Goal: Find specific fact: Find contact information

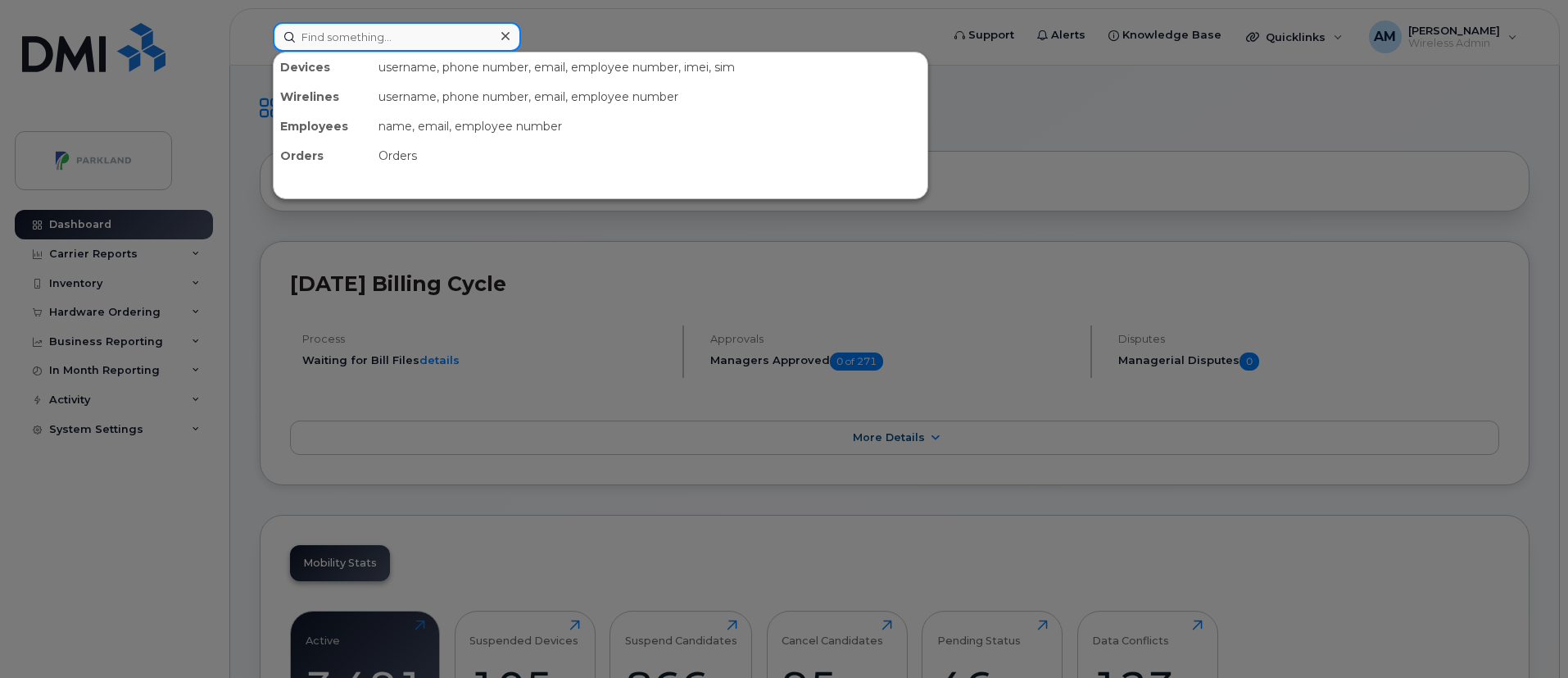
click at [448, 39] on input at bounding box center [396, 37] width 248 height 29
paste input "[PERSON_NAME]"
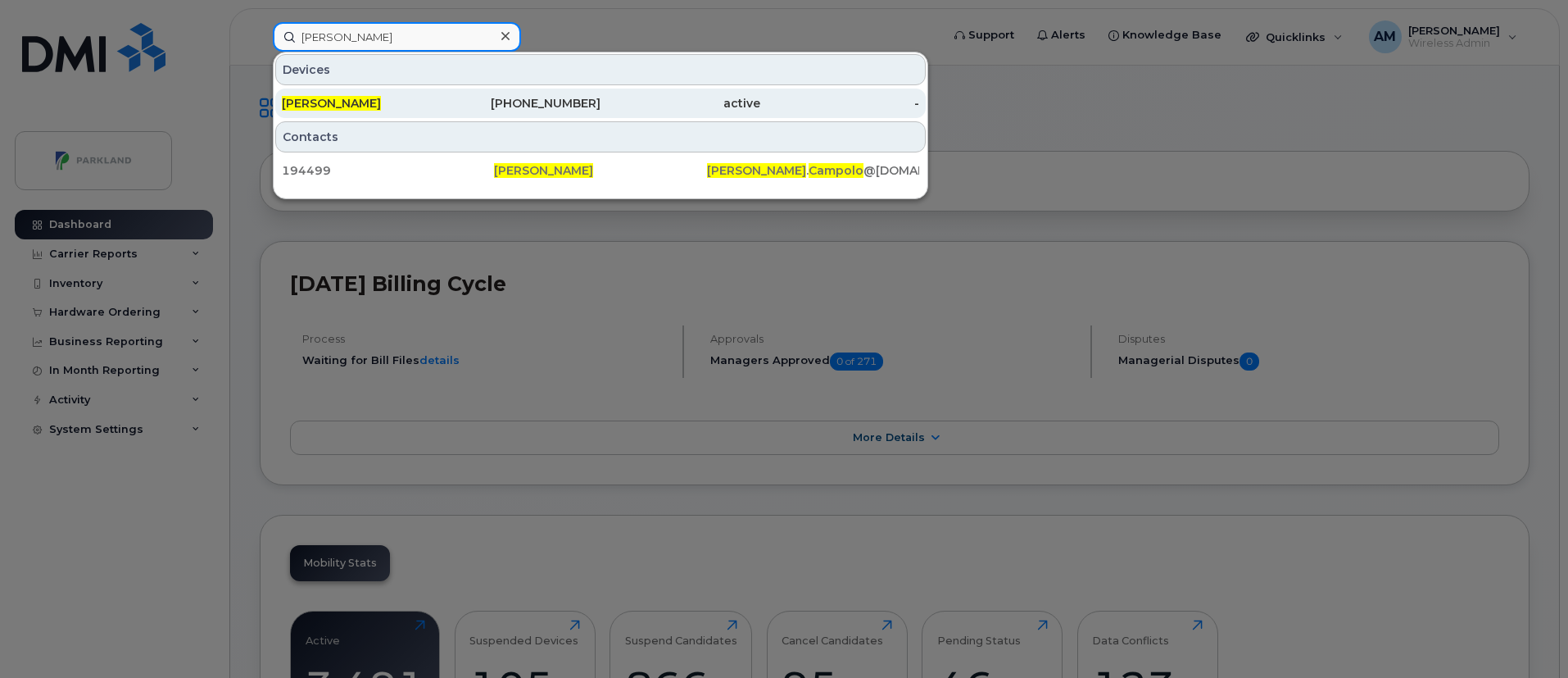
type input "[PERSON_NAME]"
click at [477, 104] on div "[PHONE_NUMBER]" at bounding box center [521, 102] width 159 height 16
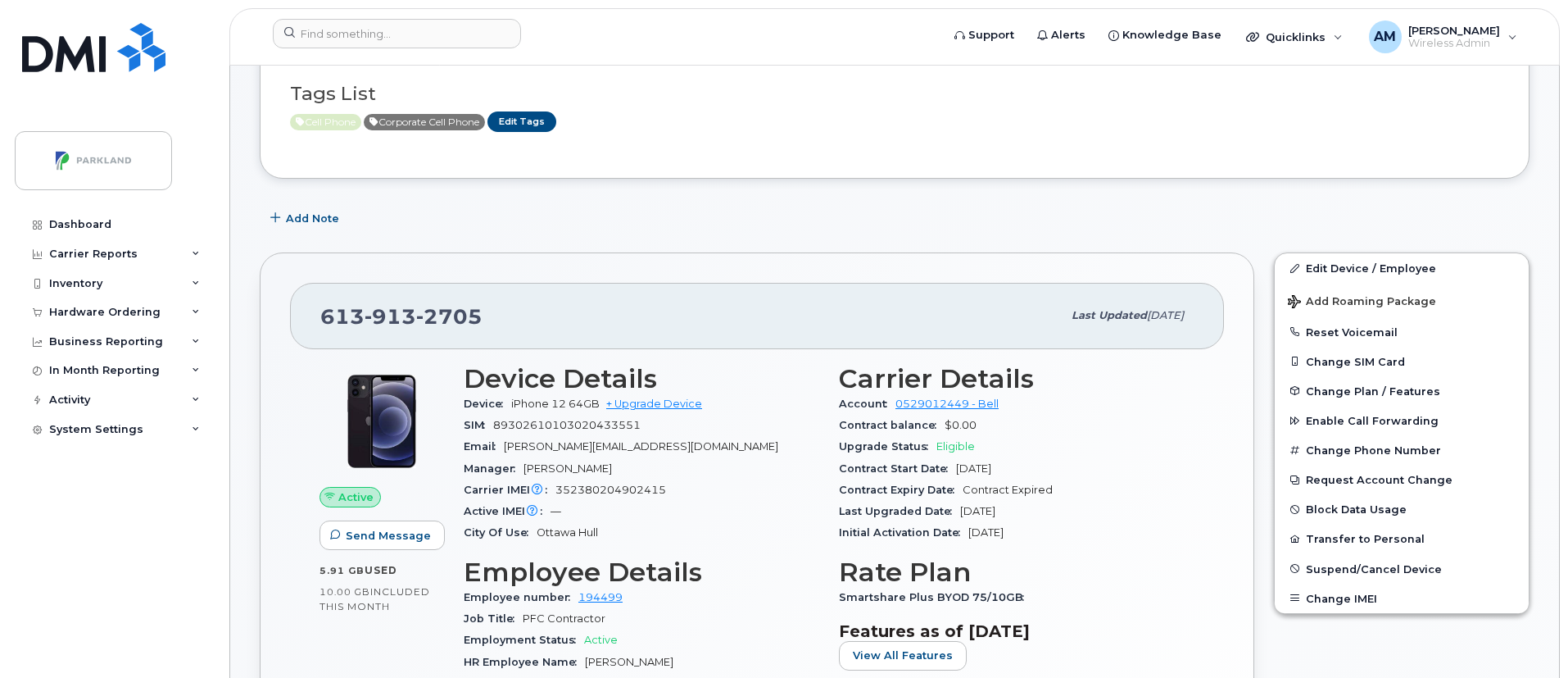
scroll to position [126, 0]
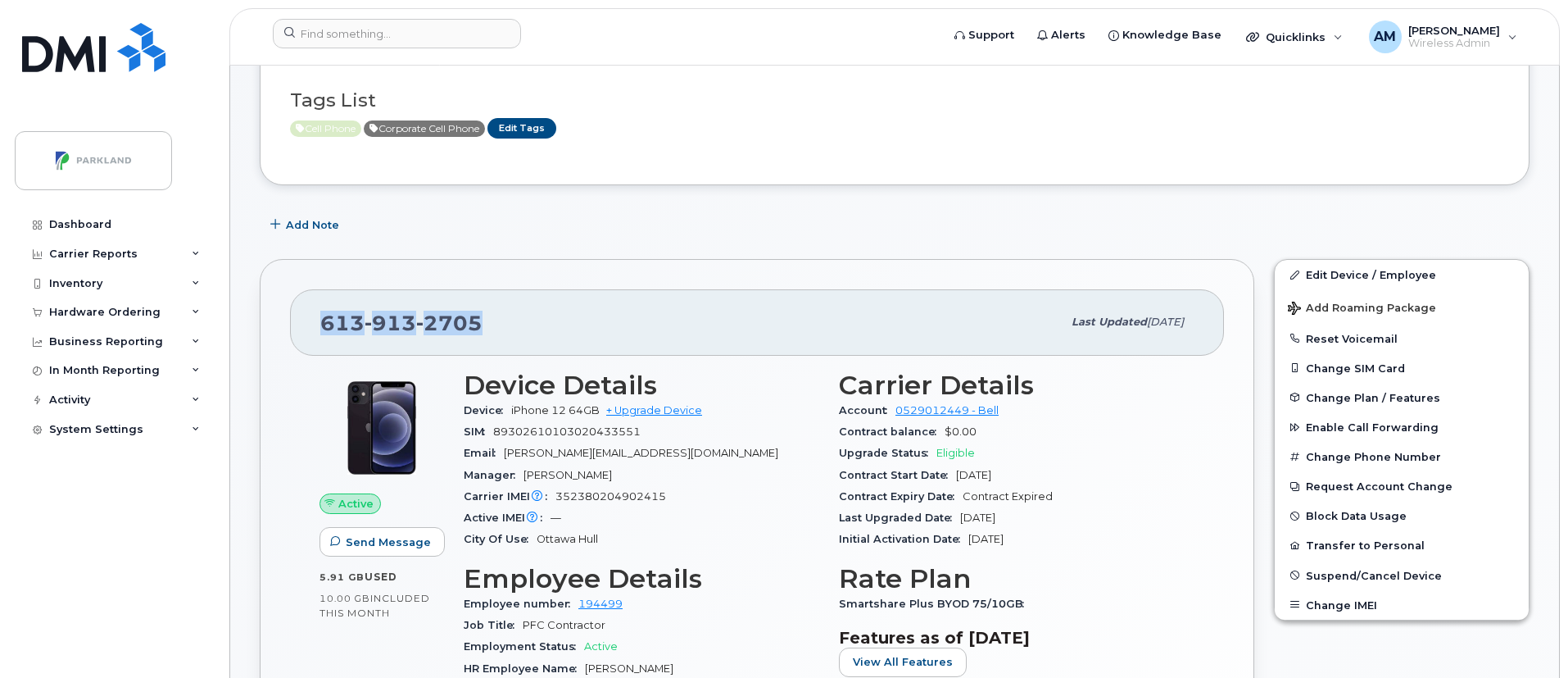
drag, startPoint x: 314, startPoint y: 320, endPoint x: 528, endPoint y: 297, distance: 215.2
click at [528, 297] on div "[PHONE_NUMBER] Last updated [DATE]" at bounding box center [756, 323] width 933 height 66
copy span "[PHONE_NUMBER]"
drag, startPoint x: 575, startPoint y: 601, endPoint x: 621, endPoint y: 602, distance: 46.0
click at [621, 602] on div "Employee number 194499" at bounding box center [641, 604] width 355 height 22
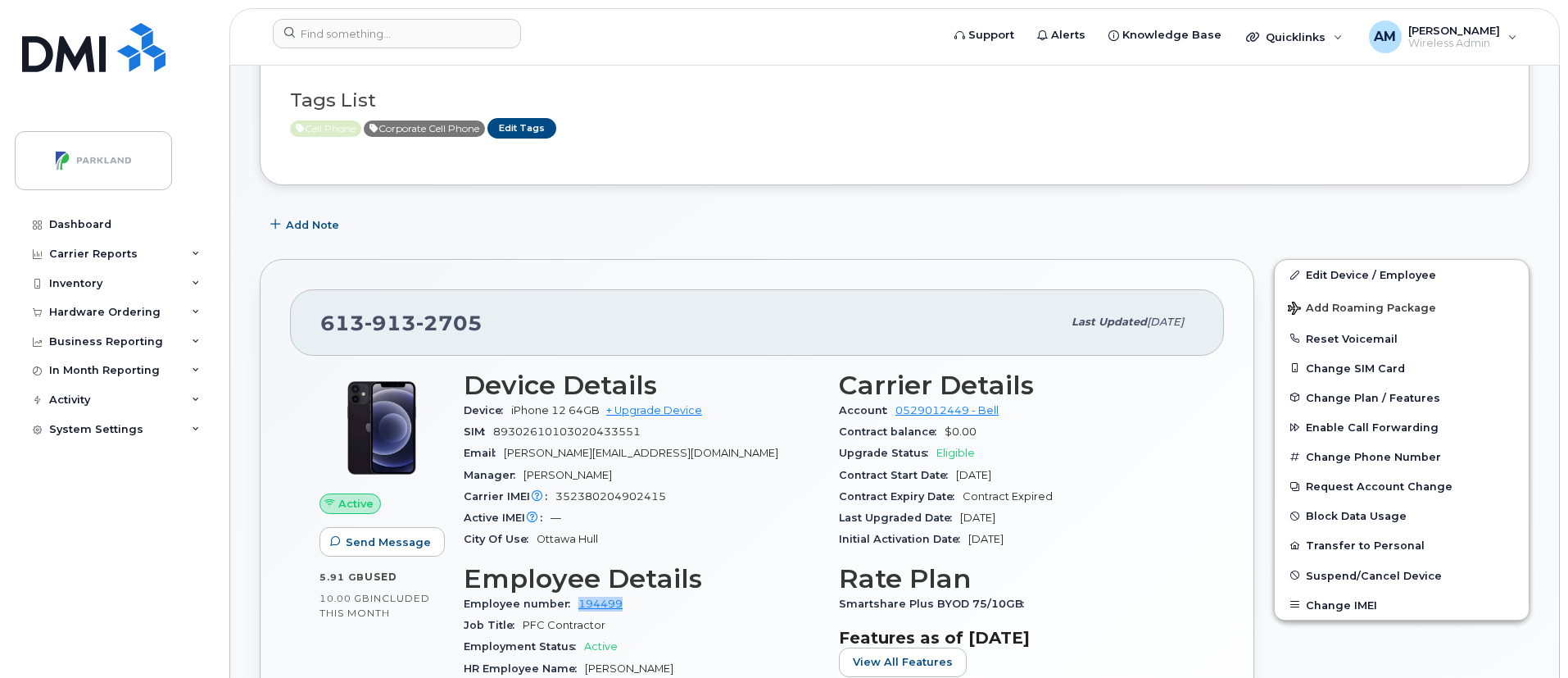
copy link "194499"
